Goal: Find specific page/section: Find specific page/section

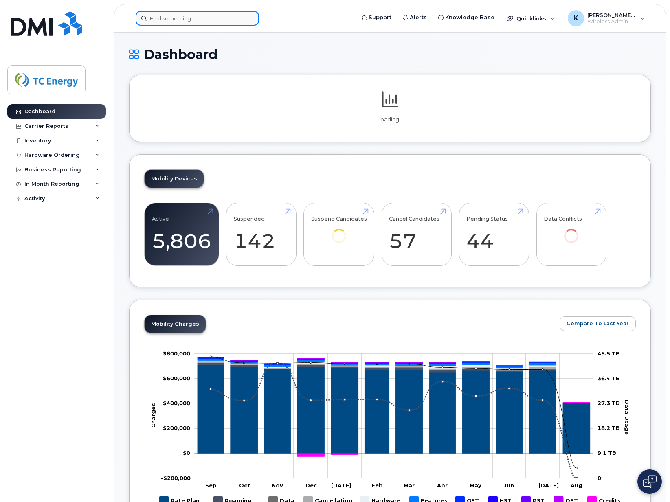
click at [193, 22] on input at bounding box center [197, 18] width 123 height 15
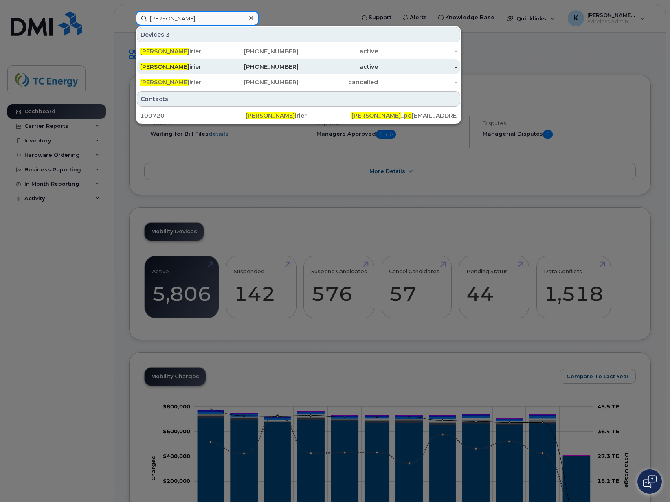
type input "francois po"
click at [163, 66] on span "Francois Po" at bounding box center [164, 66] width 49 height 7
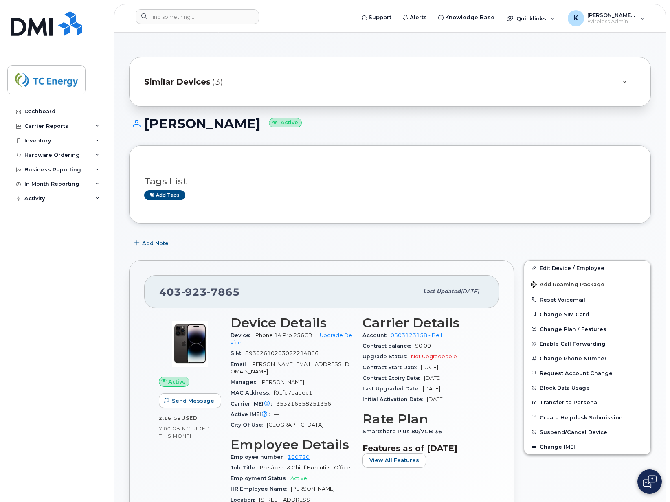
click at [176, 78] on span "Similar Devices" at bounding box center [177, 82] width 66 height 12
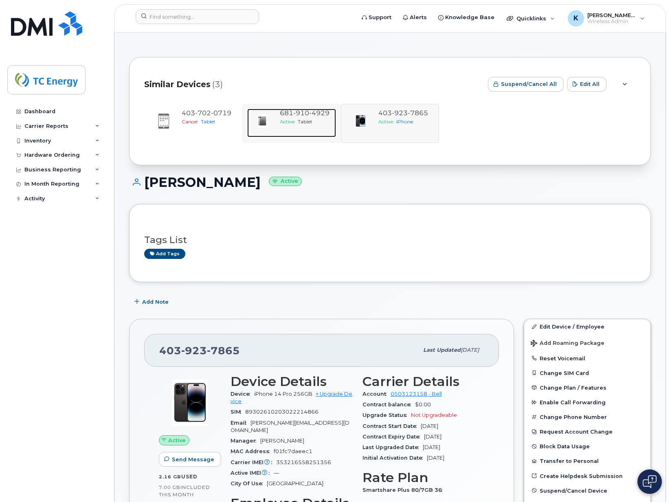
click at [309, 114] on span "910" at bounding box center [319, 113] width 20 height 8
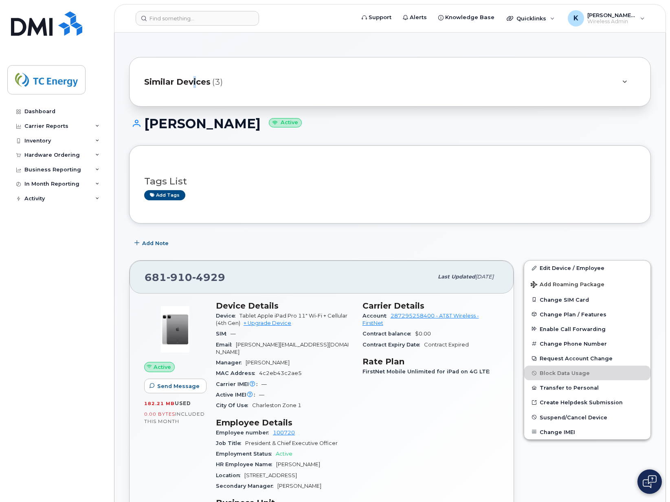
click at [194, 80] on span "Similar Devices" at bounding box center [177, 82] width 66 height 12
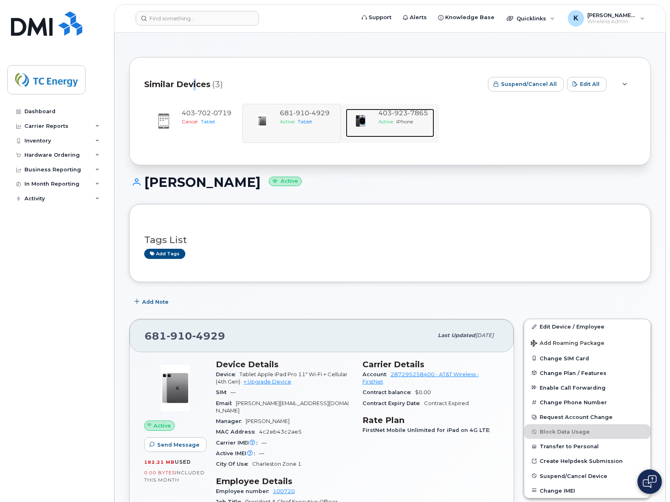
click at [367, 114] on img at bounding box center [360, 121] width 16 height 16
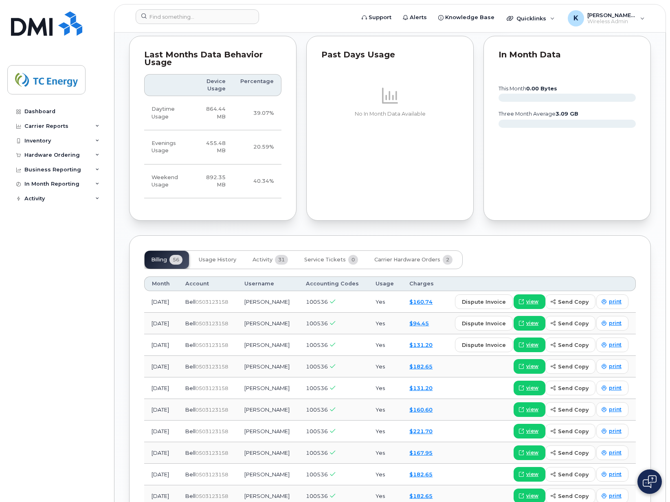
scroll to position [661, 0]
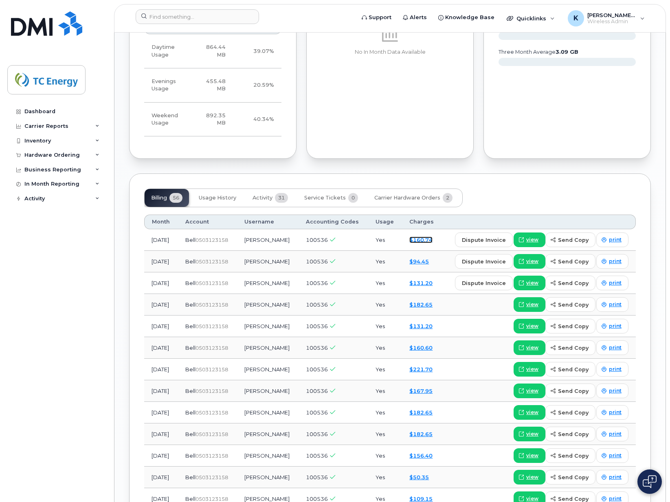
click at [422, 237] on link "$160.74" at bounding box center [420, 240] width 23 height 7
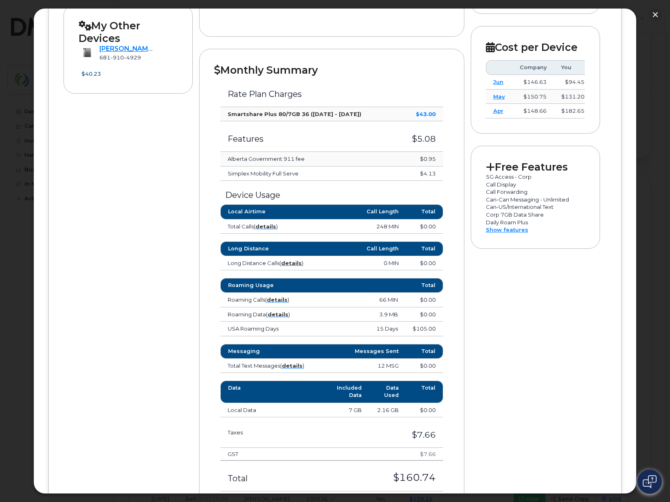
scroll to position [285, 0]
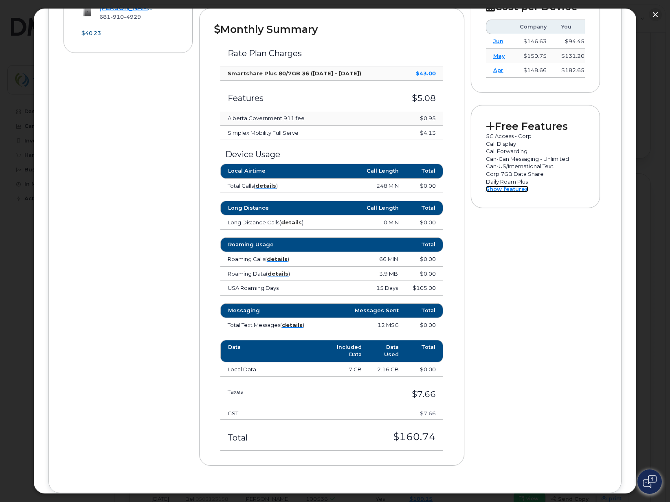
click at [498, 191] on link "Show features" at bounding box center [507, 189] width 42 height 7
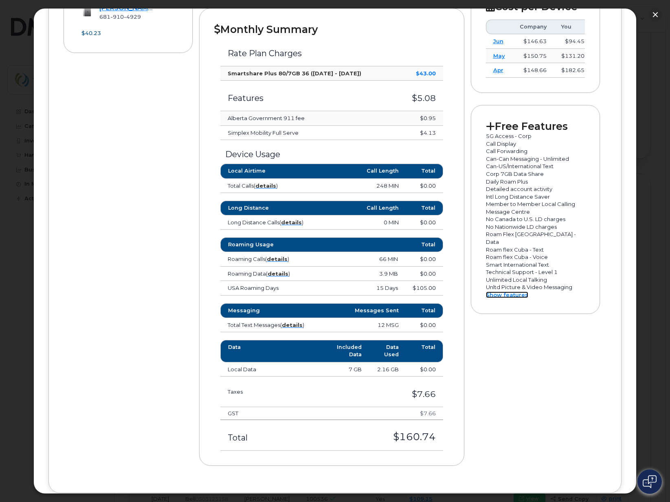
click at [491, 292] on link "Show features" at bounding box center [507, 295] width 42 height 7
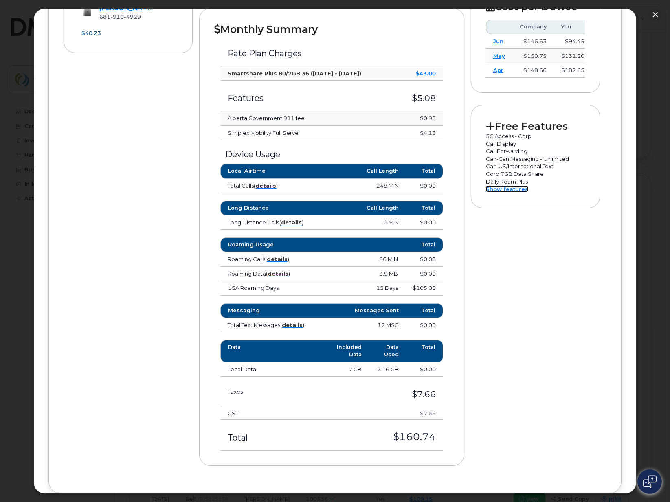
click at [501, 192] on link "Show features" at bounding box center [507, 189] width 42 height 7
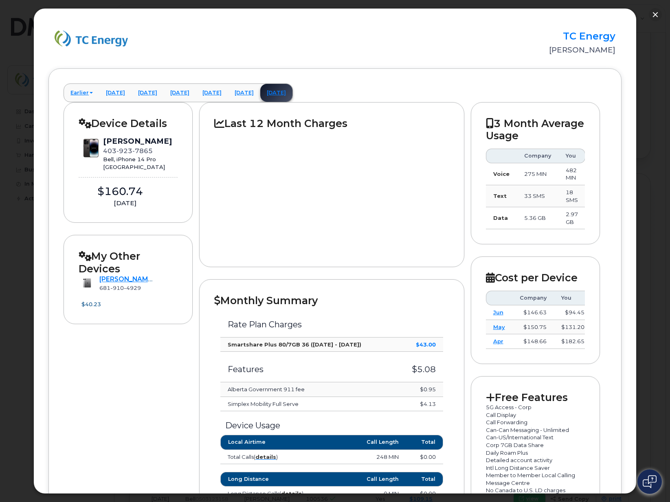
scroll to position [0, 0]
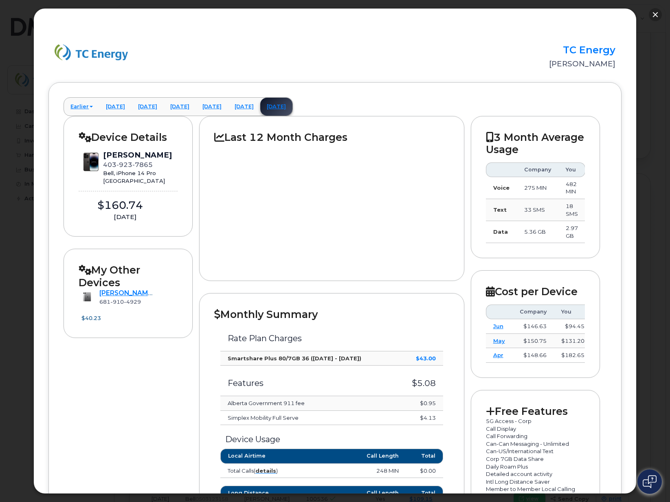
click at [652, 17] on button "button" at bounding box center [655, 14] width 13 height 13
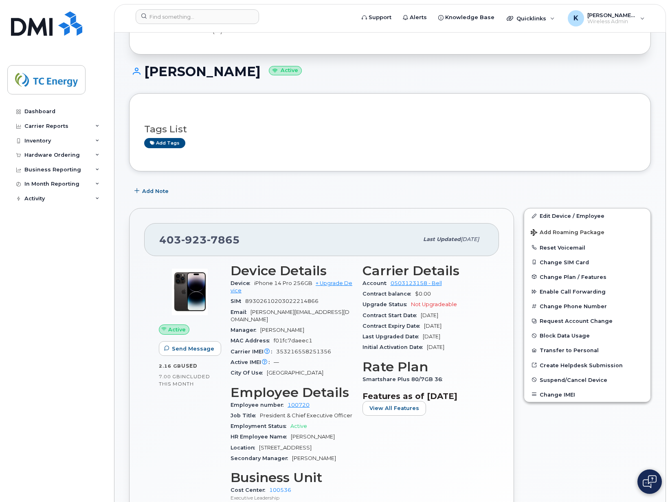
scroll to position [122, 0]
